Goal: Task Accomplishment & Management: Use online tool/utility

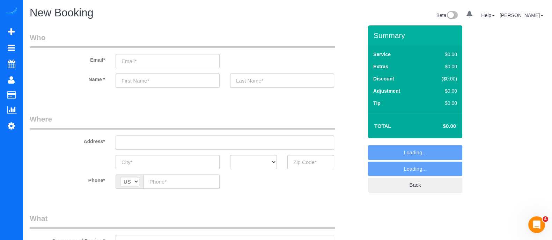
select select "object:4004"
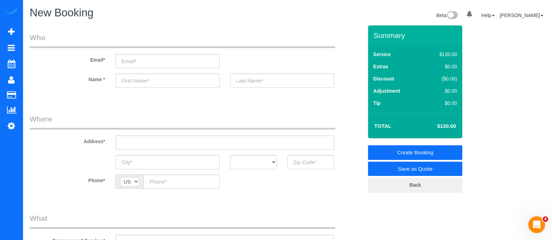
scroll to position [156, 0]
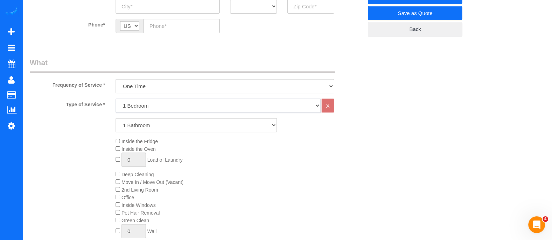
click at [164, 110] on select "1 Bedroom 2 Bedrooms 3 Bedrooms 4 Bedrooms 5 Bedrooms 6 Bedrooms" at bounding box center [217, 106] width 205 height 14
select select "3"
click at [115, 99] on select "1 Bedroom 2 Bedrooms 3 Bedrooms 4 Bedrooms 5 Bedrooms 6 Bedrooms" at bounding box center [217, 106] width 205 height 14
click at [144, 125] on select "1 Bathroom 2 Bathrooms 3 Bathrooms 4 Bathrooms 5 Bathrooms 6 Bathrooms" at bounding box center [195, 125] width 161 height 14
select select "3"
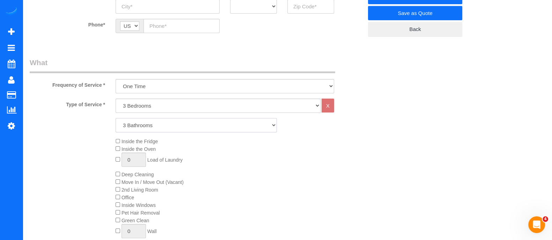
click at [115, 118] on select "1 Bathroom 2 Bathrooms 3 Bathrooms 4 Bathrooms 5 Bathrooms 6 Bathrooms" at bounding box center [195, 125] width 161 height 14
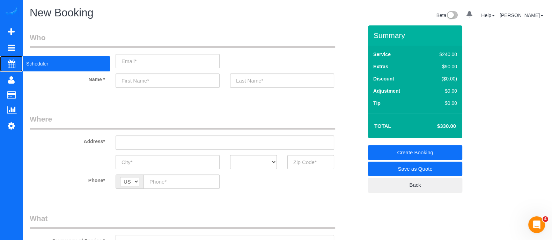
click at [30, 64] on span "Scheduler" at bounding box center [66, 64] width 87 height 16
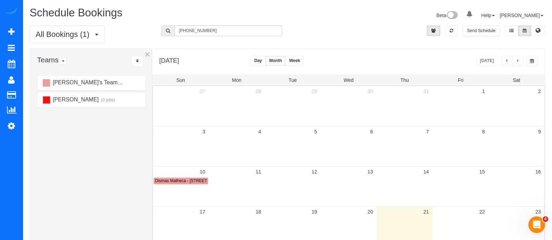
scroll to position [32, 0]
